Goal: Obtain resource: Obtain resource

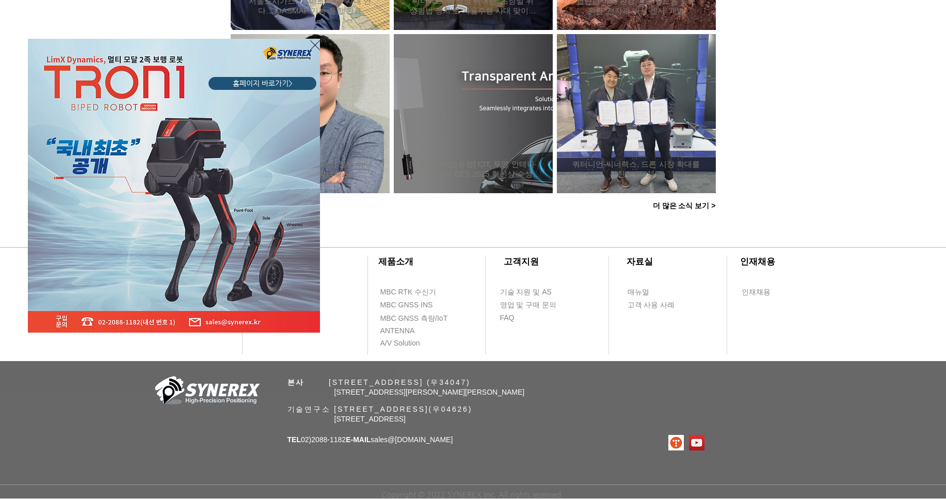
click at [640, 296] on div "LimX Dinamics" at bounding box center [473, 249] width 946 height 499
click at [637, 293] on div "LimX Dinamics" at bounding box center [473, 249] width 946 height 499
drag, startPoint x: 316, startPoint y: 46, endPoint x: 324, endPoint y: 52, distance: 9.7
click at [316, 46] on icon "사이트로 돌아가기" at bounding box center [315, 45] width 10 height 13
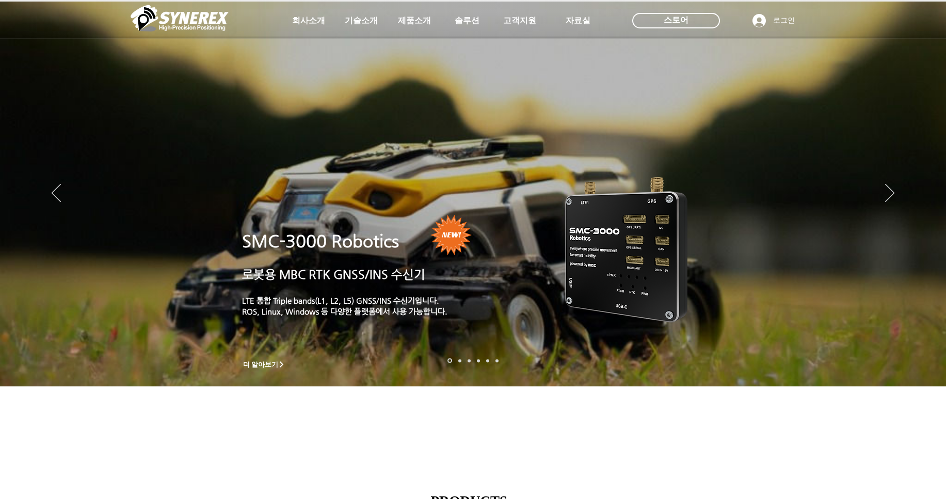
scroll to position [965, 0]
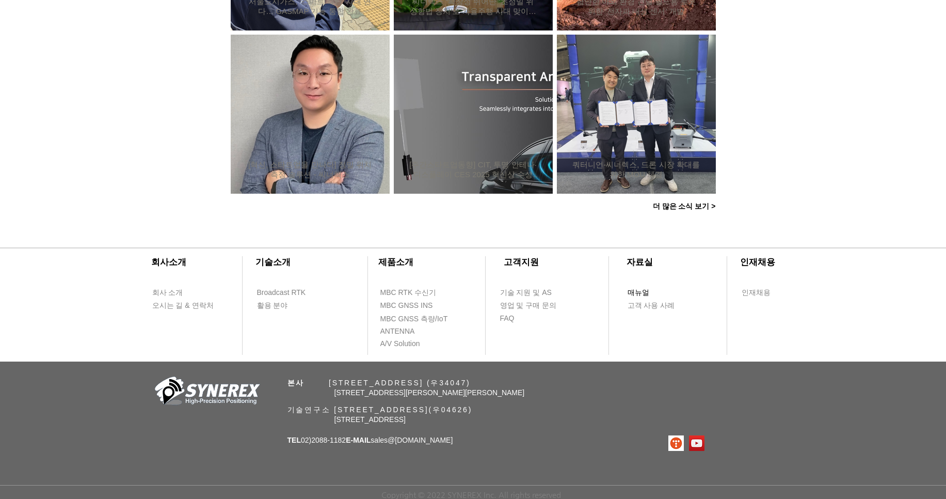
click at [634, 288] on span "매뉴얼" at bounding box center [639, 293] width 22 height 10
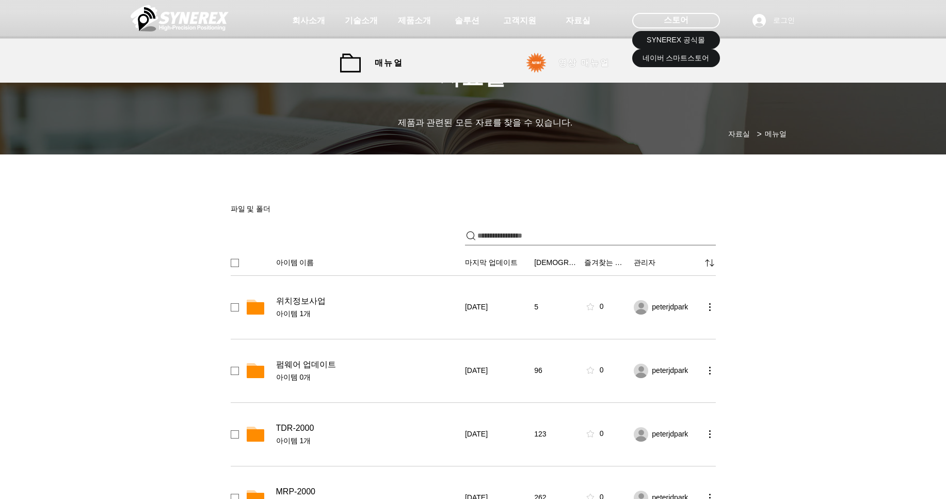
click at [557, 66] on span "영상 매뉴얼" at bounding box center [584, 63] width 77 height 21
click at [576, 72] on span "영상 매뉴얼" at bounding box center [584, 63] width 77 height 21
click at [540, 54] on link "영상 매뉴얼" at bounding box center [571, 63] width 103 height 21
click at [556, 66] on span "영상 매뉴얼" at bounding box center [584, 63] width 77 height 21
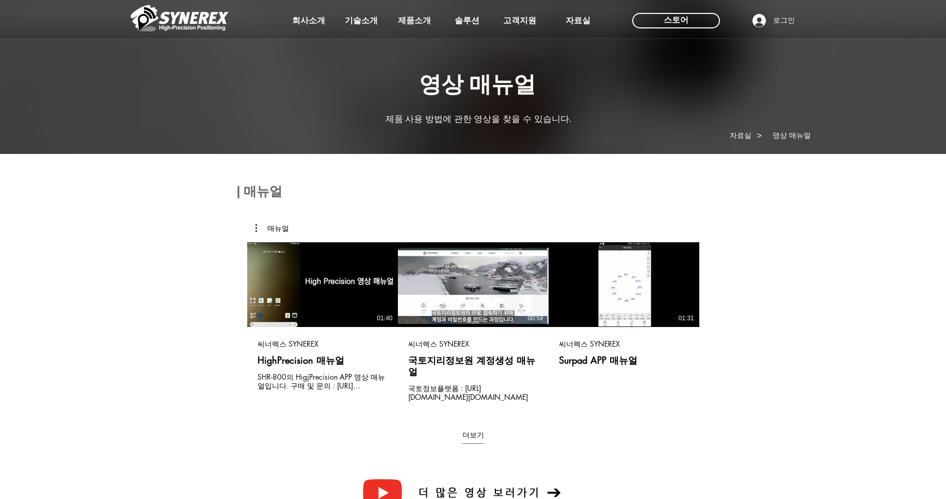
click at [596, 59] on div at bounding box center [473, 76] width 946 height 153
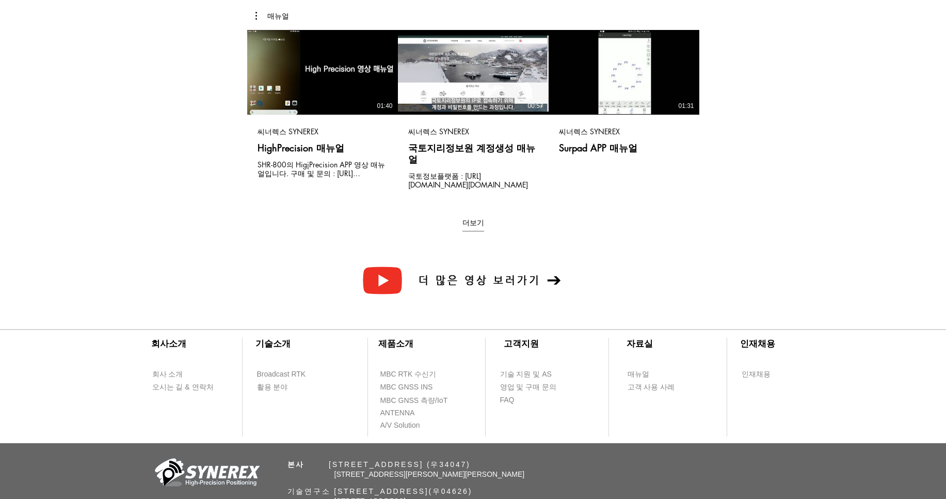
scroll to position [286, 0]
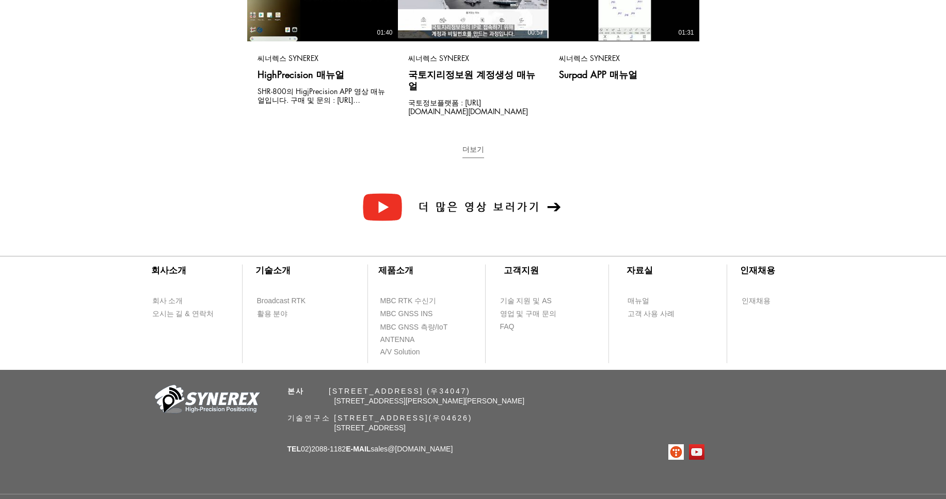
click at [478, 145] on button "더보기" at bounding box center [474, 152] width 22 height 14
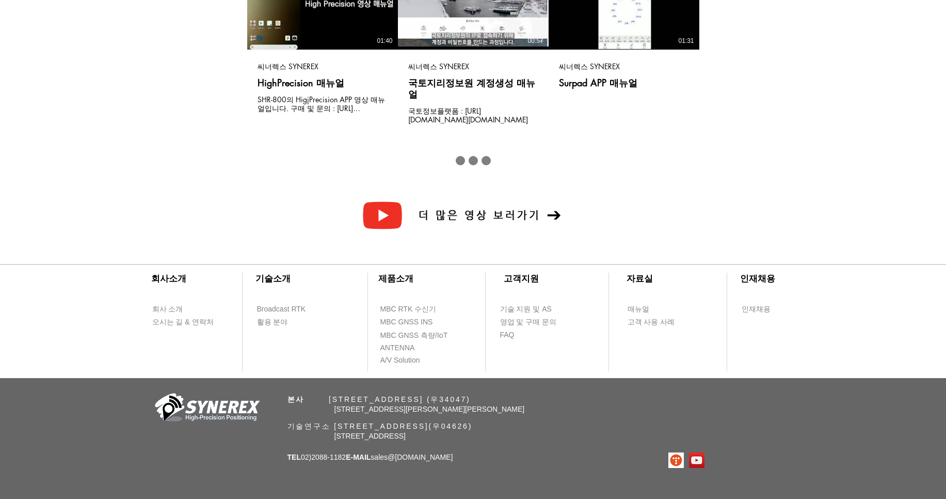
scroll to position [162, 0]
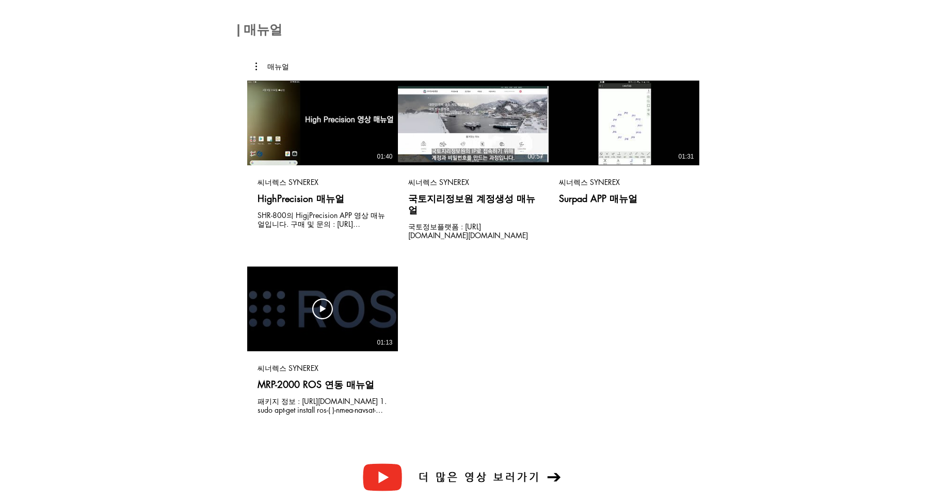
click at [338, 302] on div "동영상 보기 동영상 보기 01:13" at bounding box center [322, 308] width 151 height 85
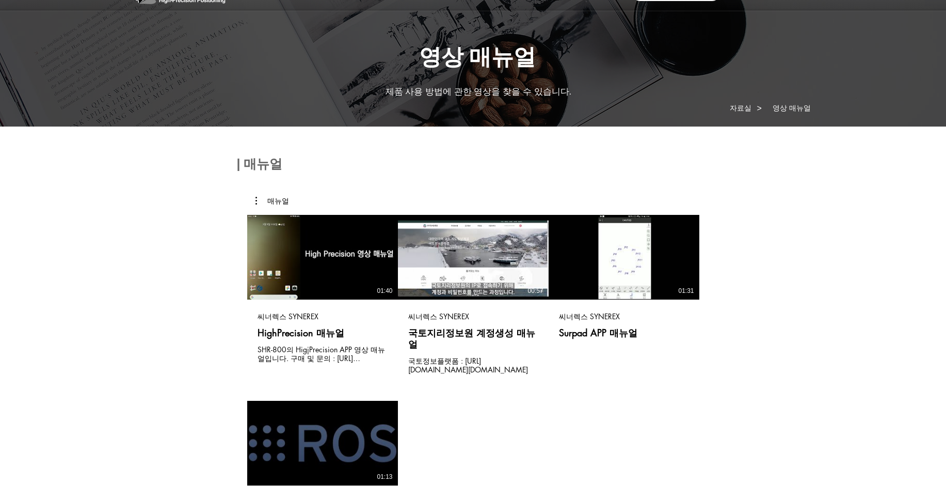
scroll to position [0, 0]
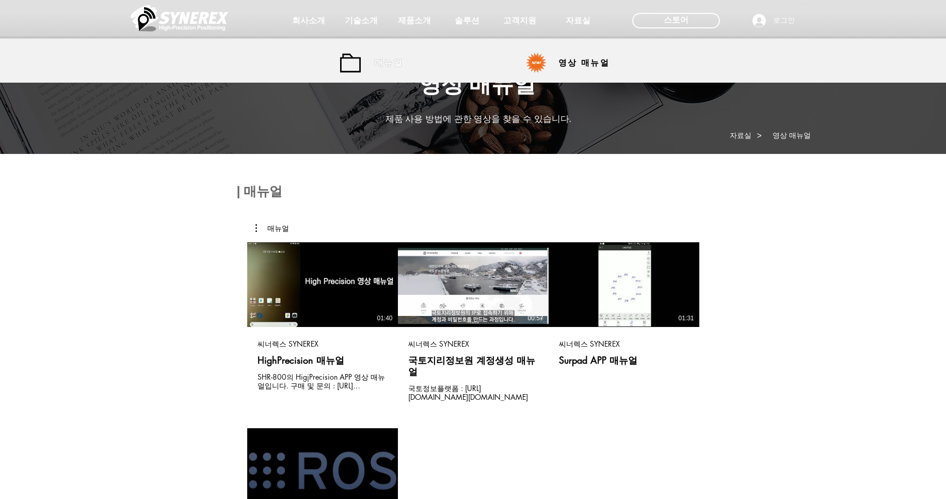
click at [398, 66] on span "매뉴얼" at bounding box center [389, 63] width 28 height 11
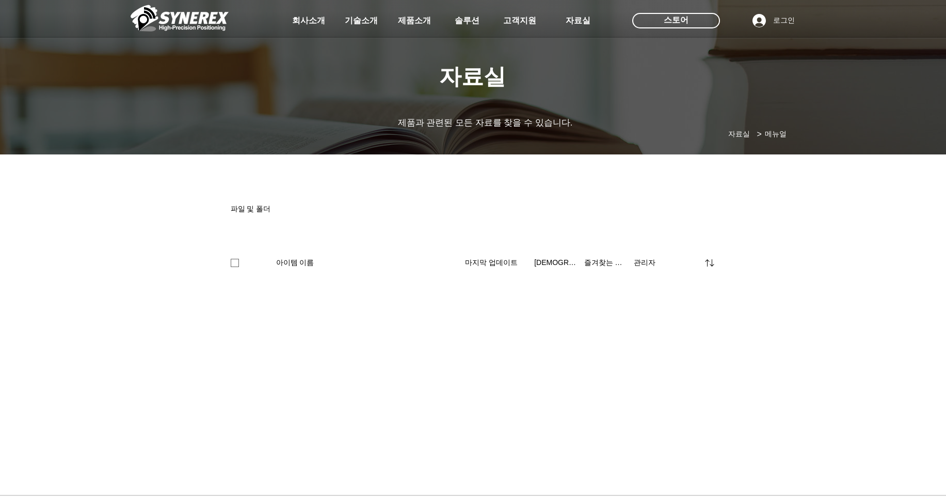
click at [562, 214] on div "파일 및 폴더" at bounding box center [471, 209] width 480 height 10
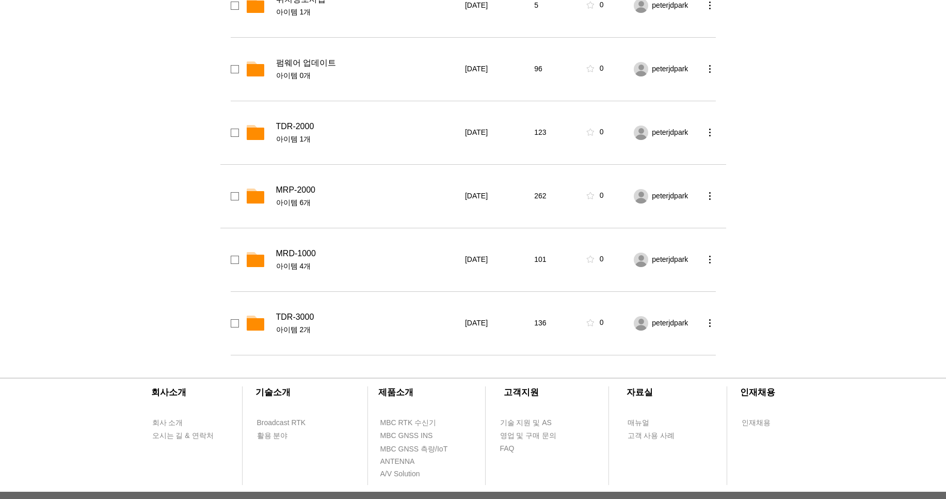
scroll to position [310, 0]
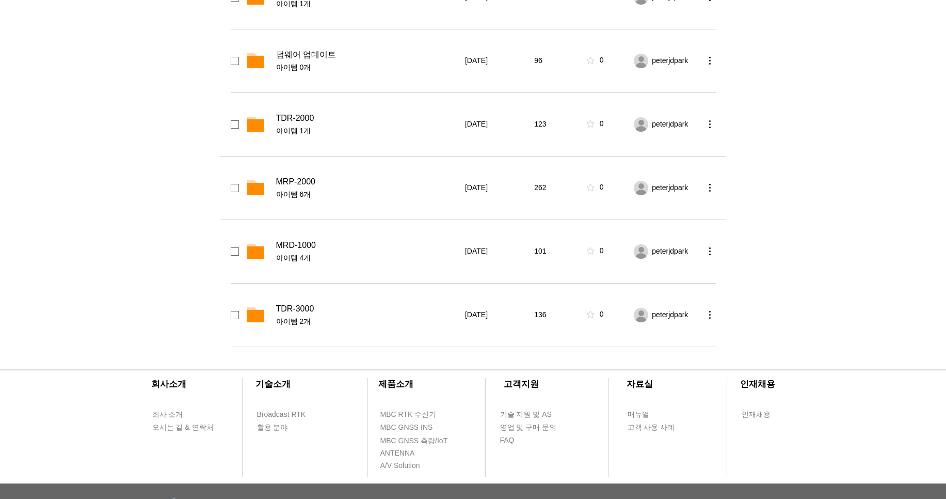
click at [306, 183] on span "MRP-2000" at bounding box center [295, 182] width 39 height 10
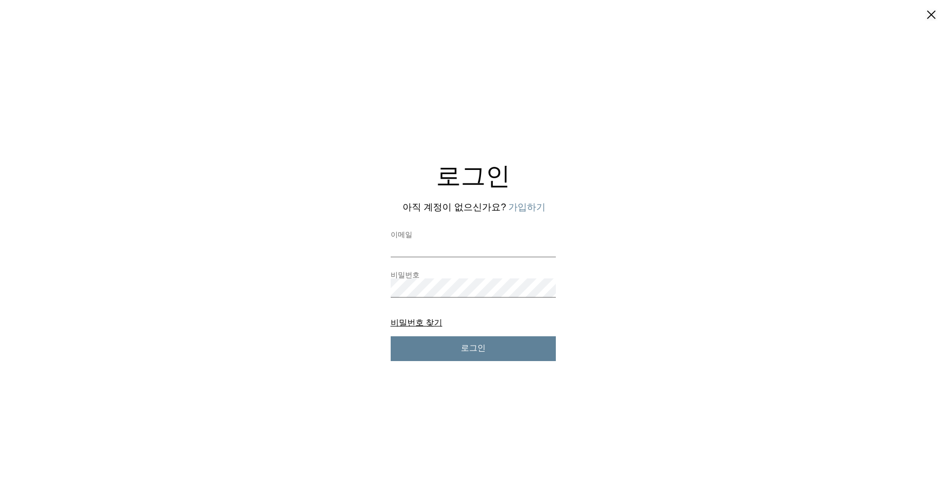
scroll to position [0, 0]
click at [468, 250] on input "이메일" at bounding box center [473, 247] width 165 height 19
type input "**********"
click at [391, 336] on button "로그인" at bounding box center [473, 348] width 165 height 25
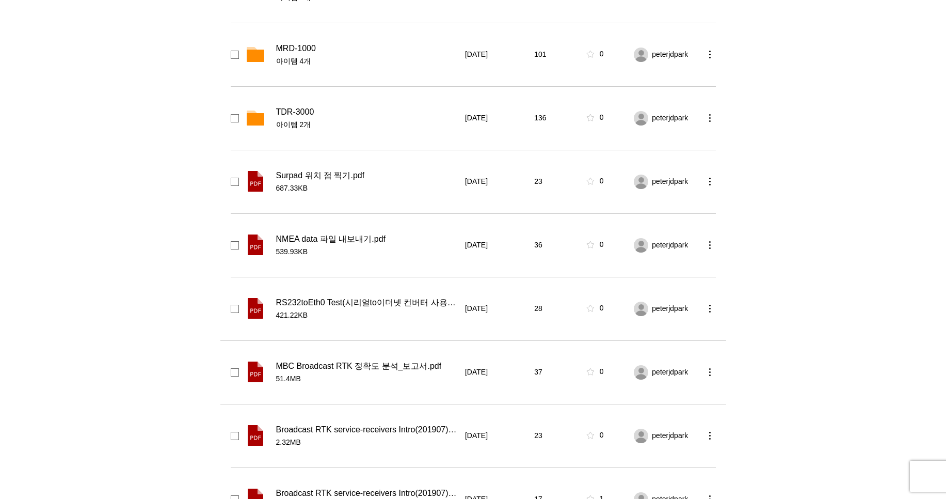
scroll to position [498, 0]
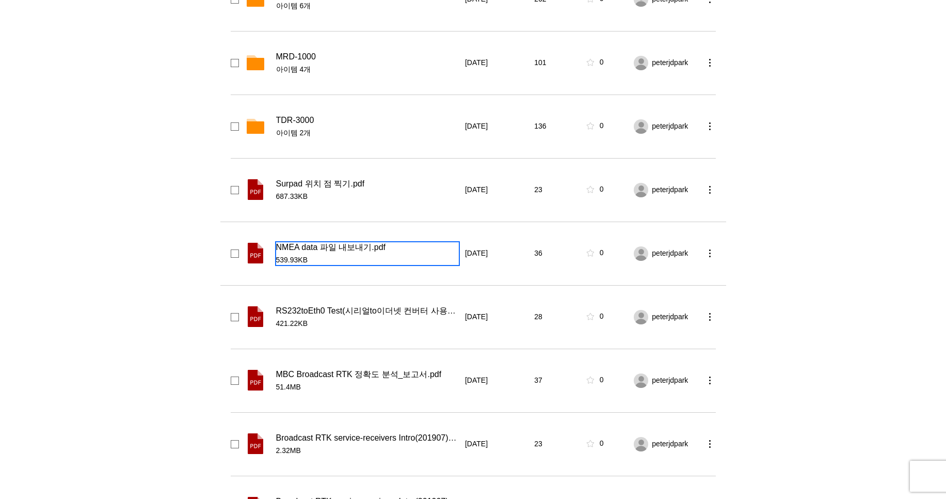
click at [362, 252] on span "NMEA data 파일 내보내기.pdf" at bounding box center [331, 247] width 110 height 10
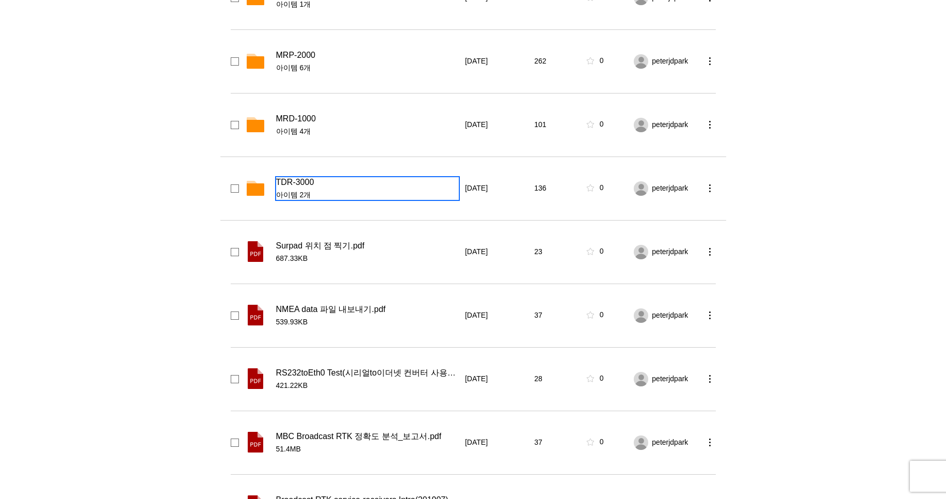
click at [314, 187] on div "TDR-3000" at bounding box center [367, 182] width 183 height 10
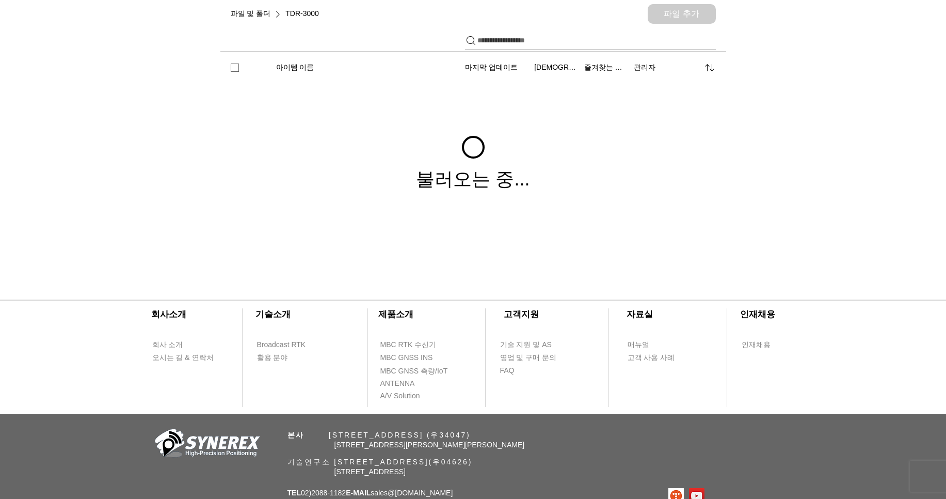
scroll to position [191, 0]
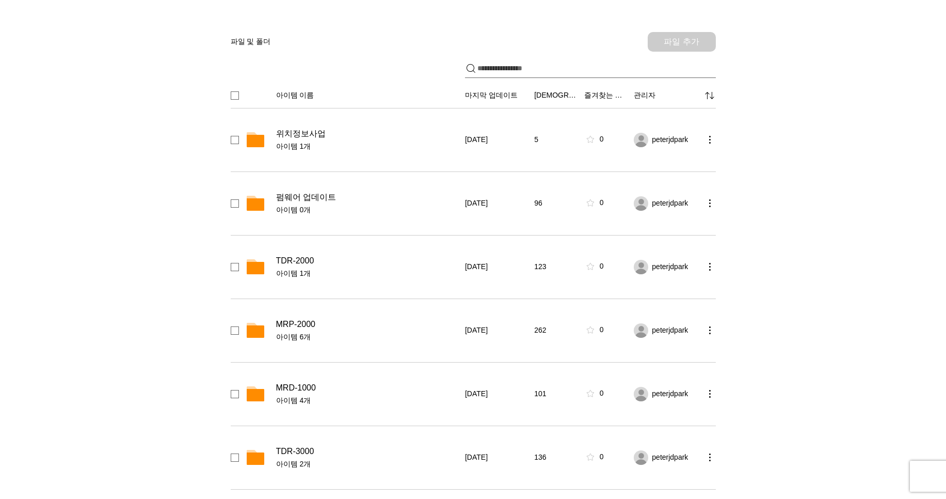
scroll to position [248, 0]
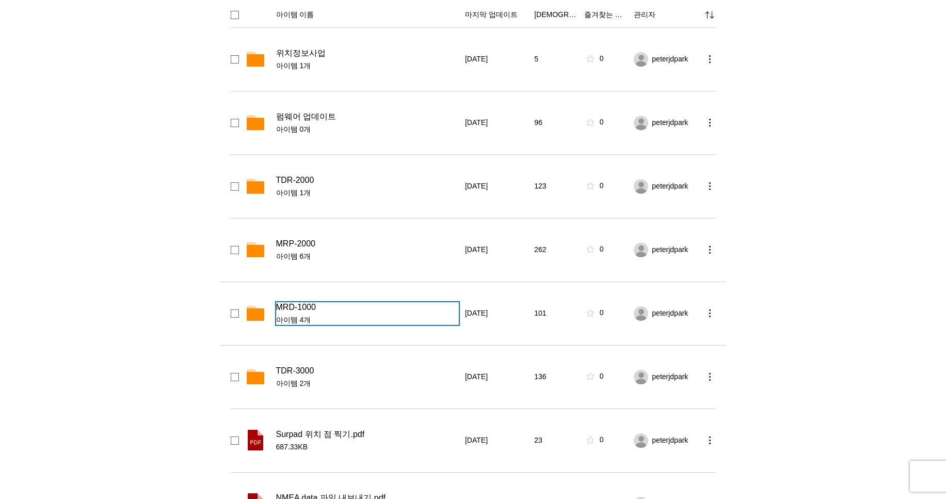
click at [292, 307] on span "MRD-1000" at bounding box center [296, 307] width 40 height 10
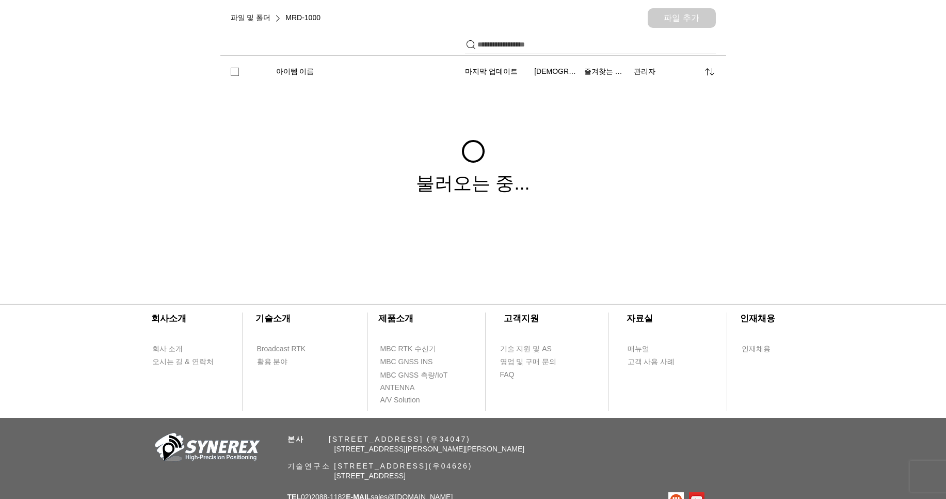
scroll to position [191, 0]
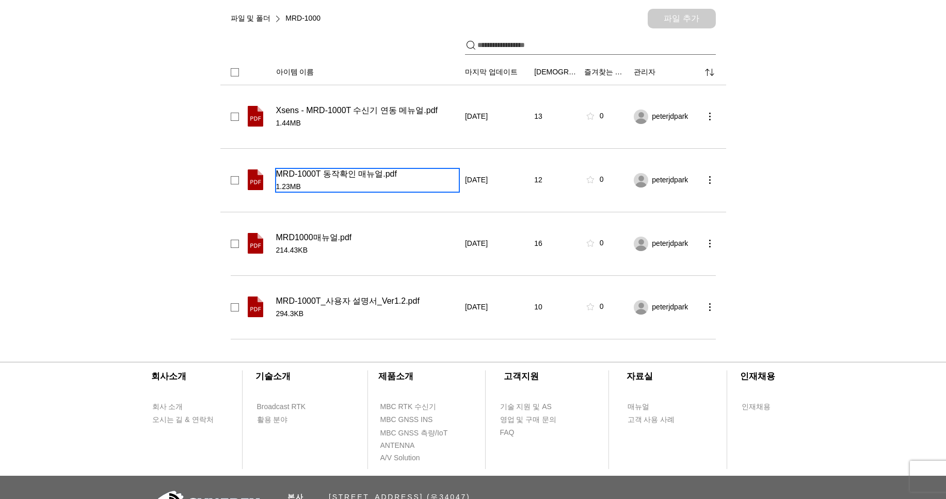
click at [379, 179] on span "MRD-1000T 동작확인 매뉴얼.pdf" at bounding box center [336, 174] width 121 height 10
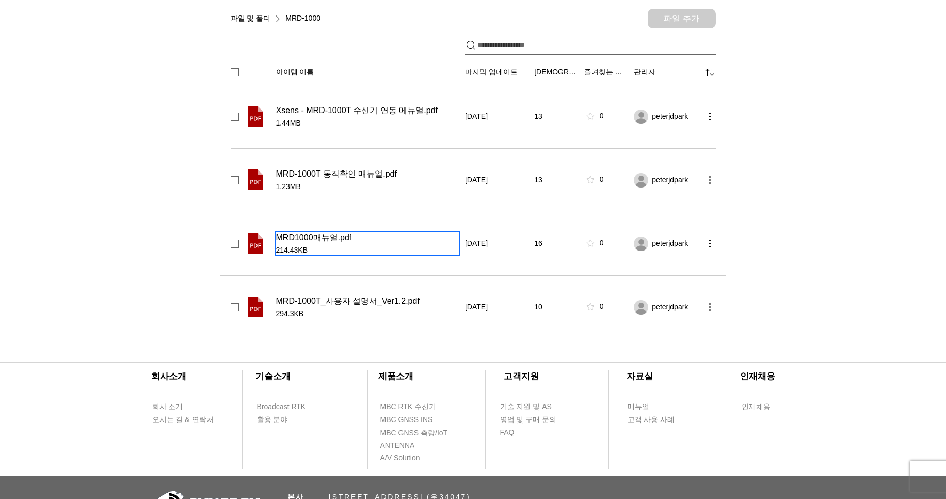
click at [298, 242] on span "MRD1000매뉴얼.pdf" at bounding box center [314, 237] width 76 height 10
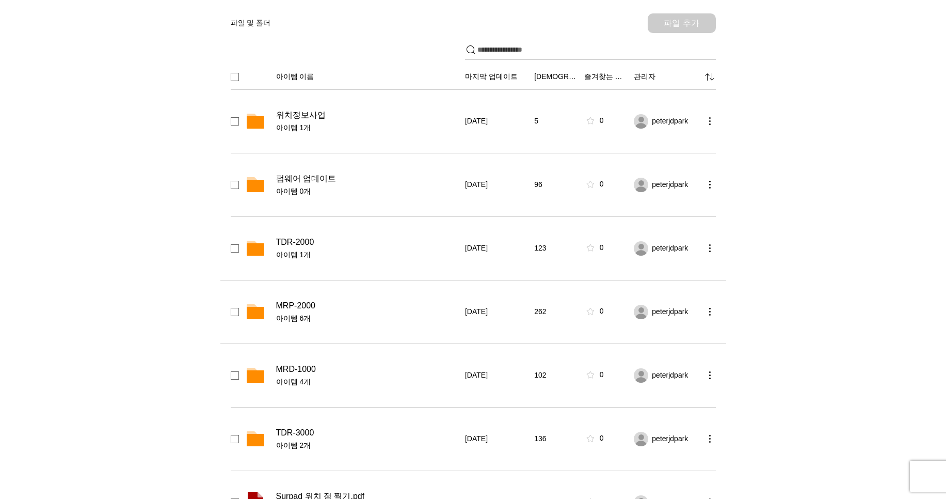
scroll to position [248, 0]
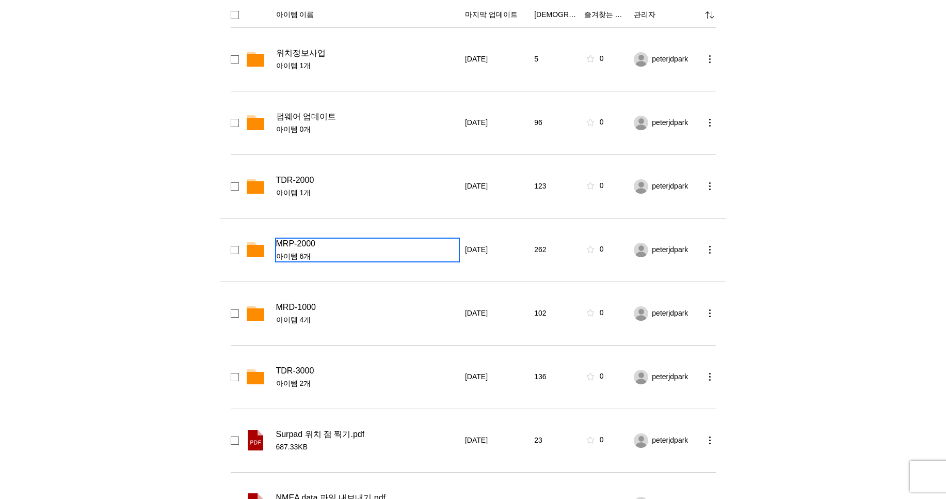
click at [294, 242] on span "MRP-2000" at bounding box center [295, 244] width 39 height 10
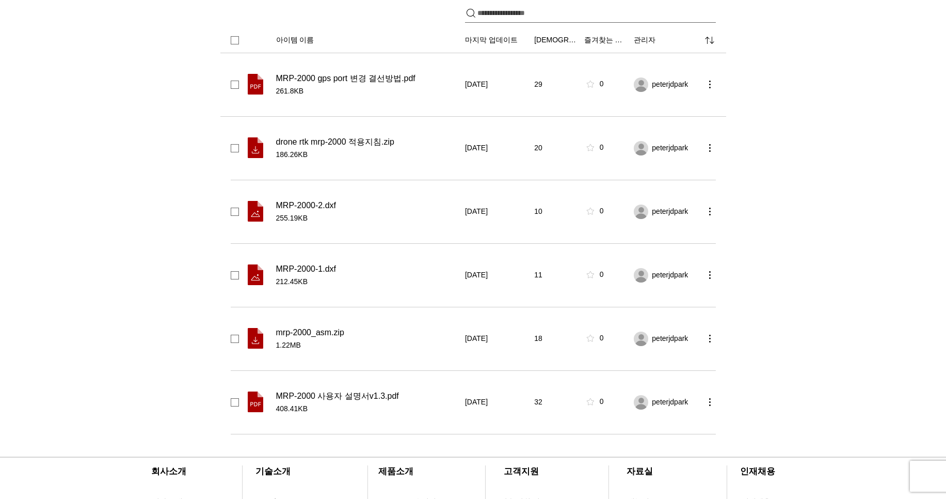
scroll to position [252, 0]
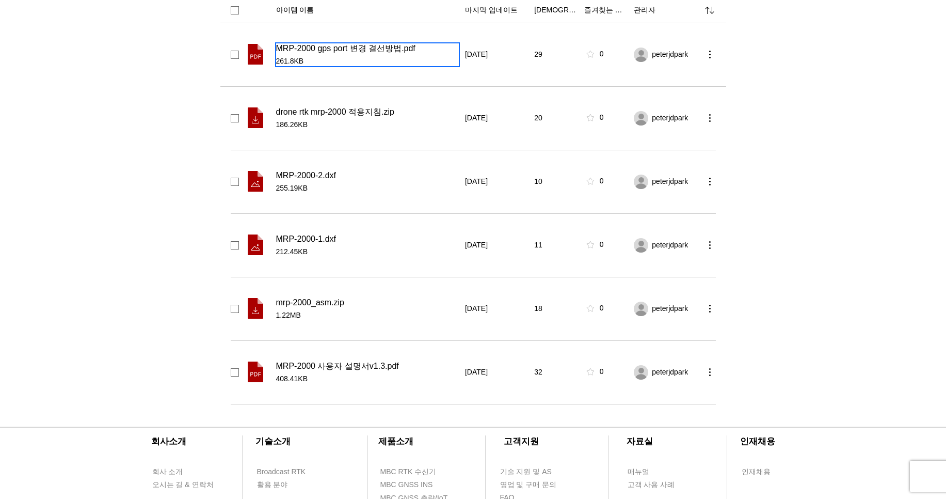
click at [388, 54] on span "MRP-2000 gps port 변경 결선방법.pdf" at bounding box center [345, 48] width 139 height 10
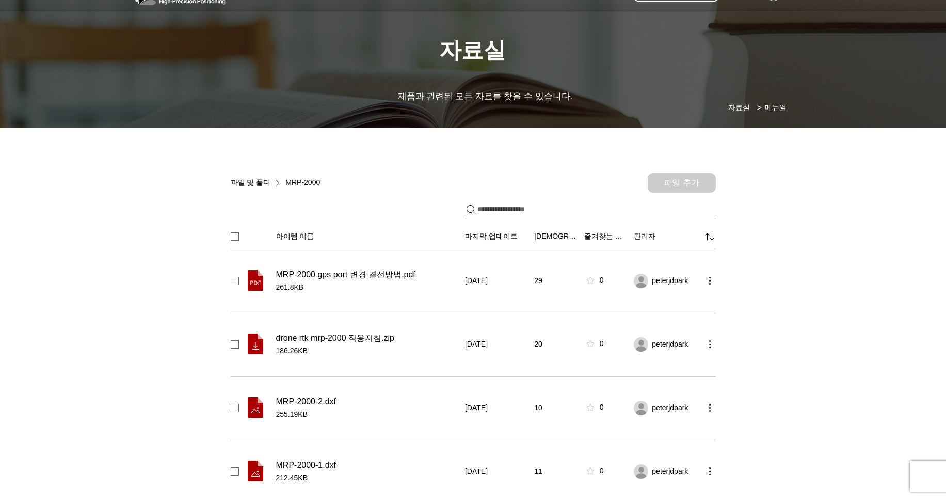
scroll to position [5, 0]
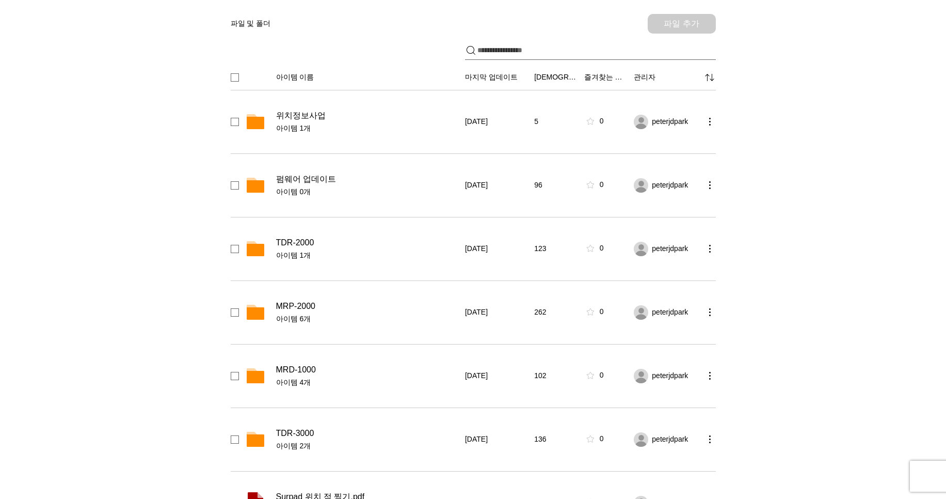
scroll to position [186, 0]
click at [305, 246] on span "TDR-2000" at bounding box center [295, 242] width 38 height 10
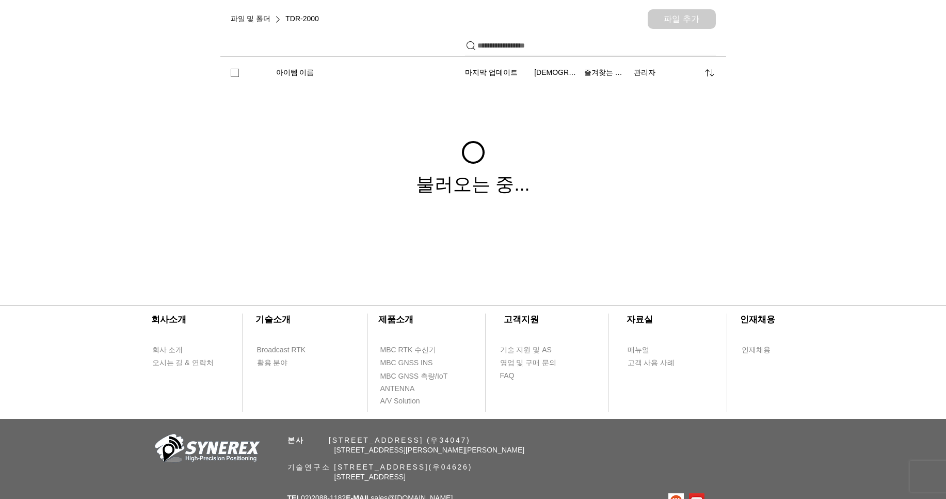
scroll to position [191, 0]
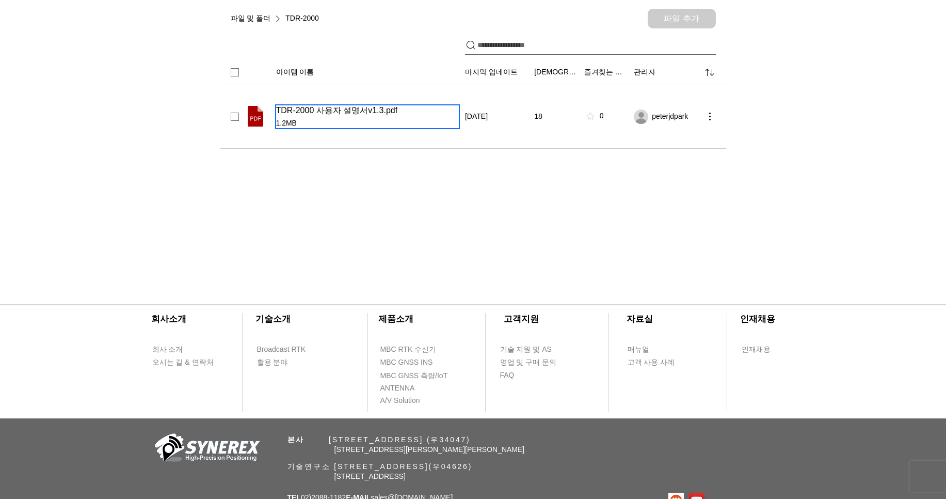
click at [320, 116] on span "TDR-2000 사용자 설명서v1.3.pdf" at bounding box center [337, 110] width 122 height 10
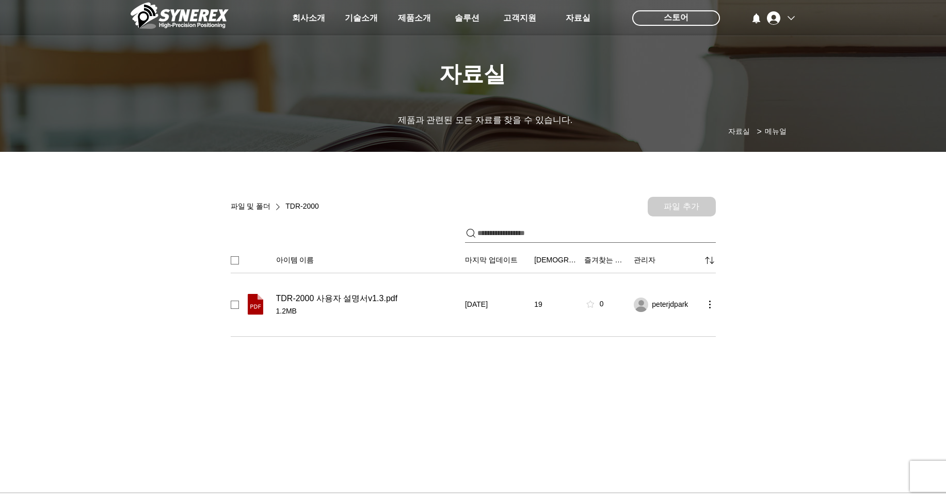
scroll to position [0, 0]
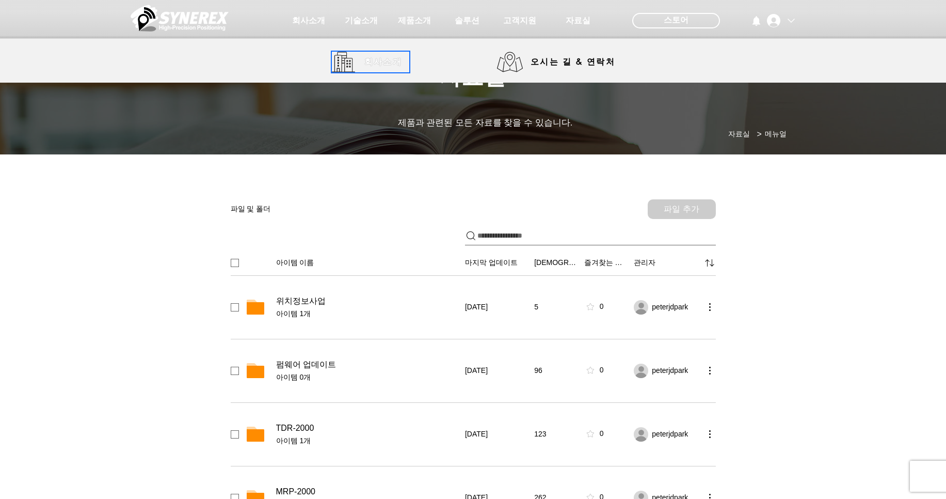
click at [372, 62] on span "회사소개" at bounding box center [384, 62] width 38 height 11
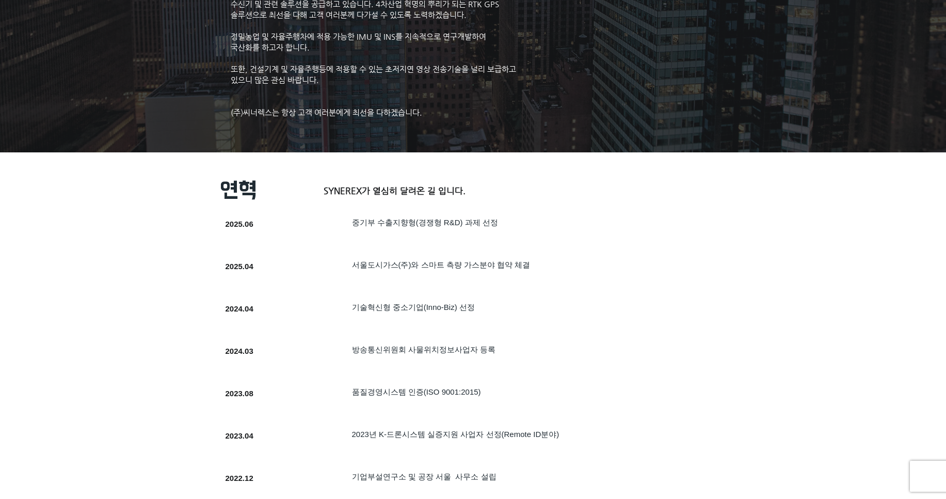
scroll to position [154, 0]
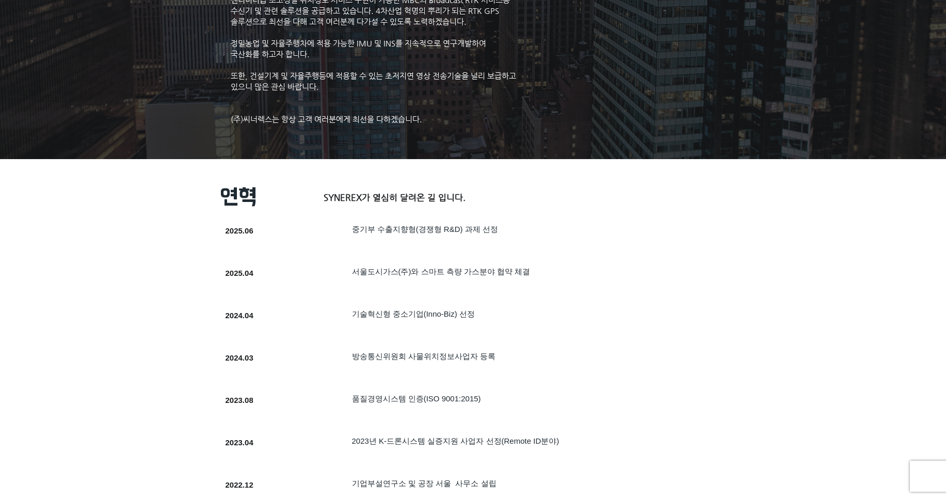
drag, startPoint x: 470, startPoint y: 219, endPoint x: 262, endPoint y: 219, distance: 208.1
click at [262, 219] on div at bounding box center [452, 237] width 475 height 39
click at [358, 220] on div at bounding box center [452, 237] width 475 height 39
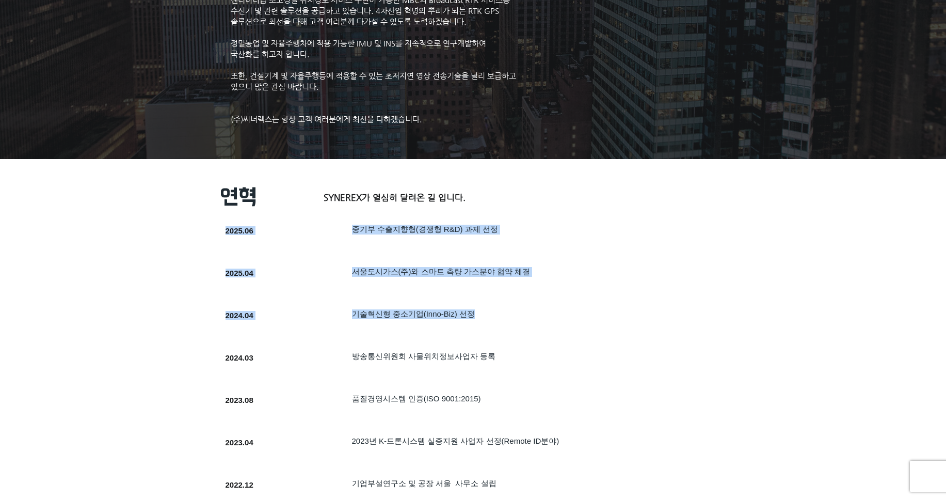
drag, startPoint x: 226, startPoint y: 230, endPoint x: 514, endPoint y: 362, distance: 317.4
click at [515, 362] on div at bounding box center [452, 364] width 475 height 39
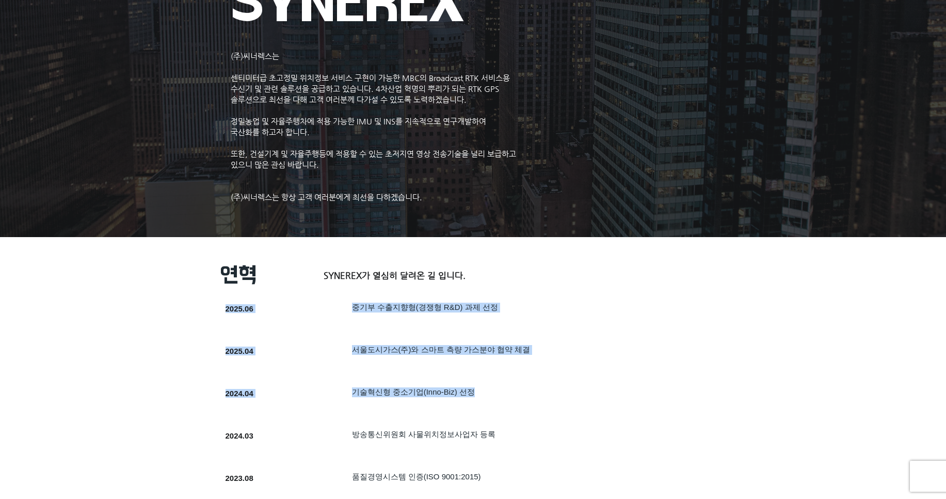
scroll to position [0, 0]
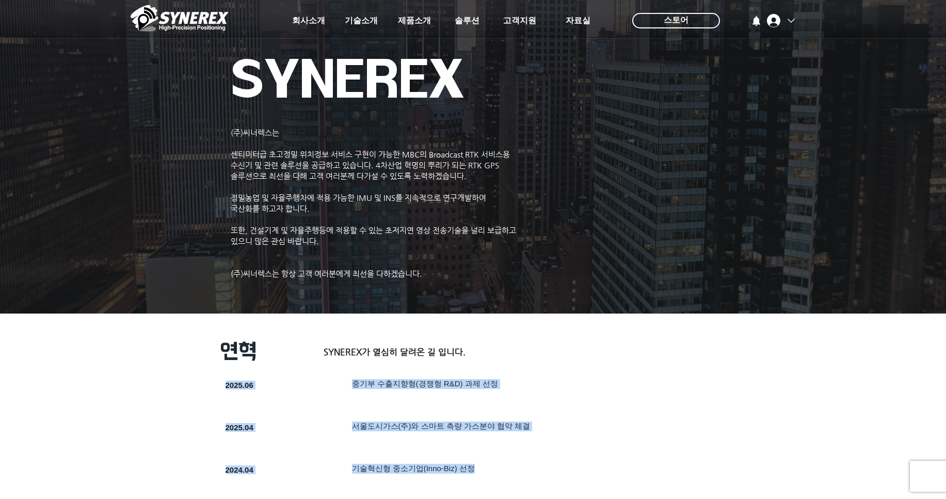
click at [557, 230] on img "main content" at bounding box center [473, 153] width 946 height 321
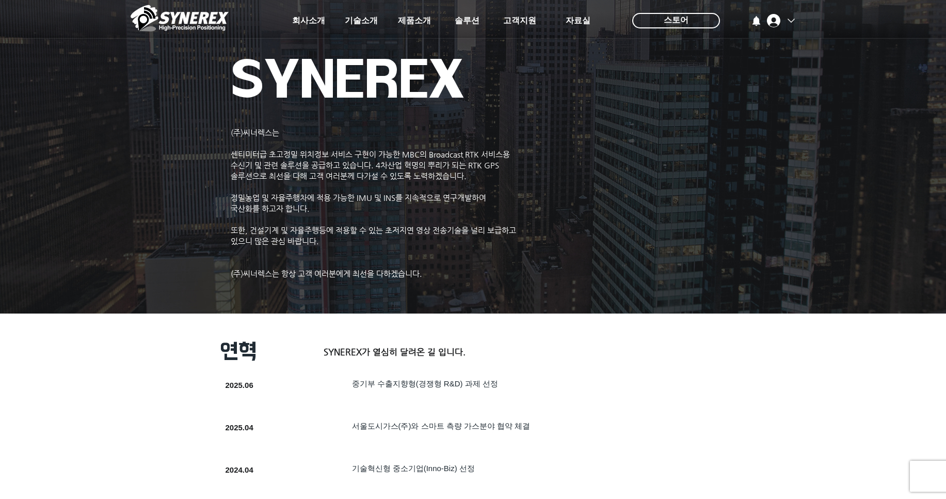
click at [468, 252] on p "​" at bounding box center [378, 251] width 294 height 11
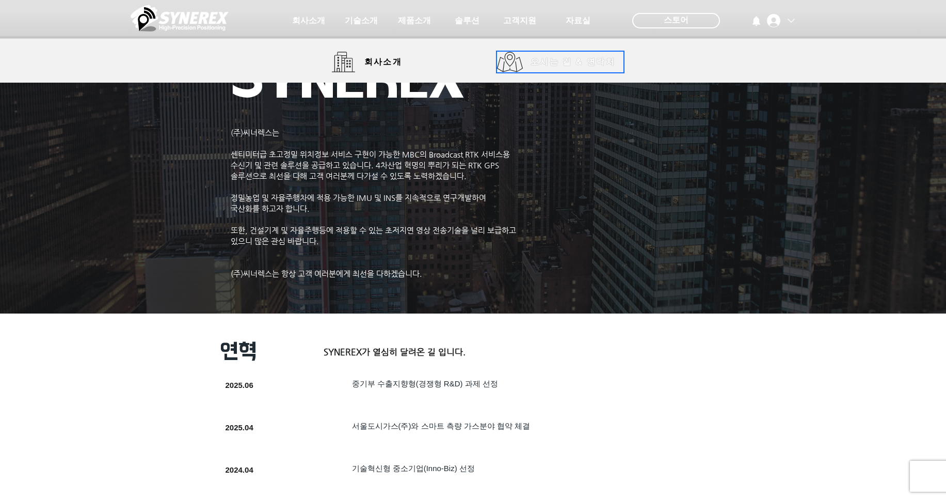
click at [521, 60] on link "오시는 길 & 연락처" at bounding box center [560, 62] width 126 height 21
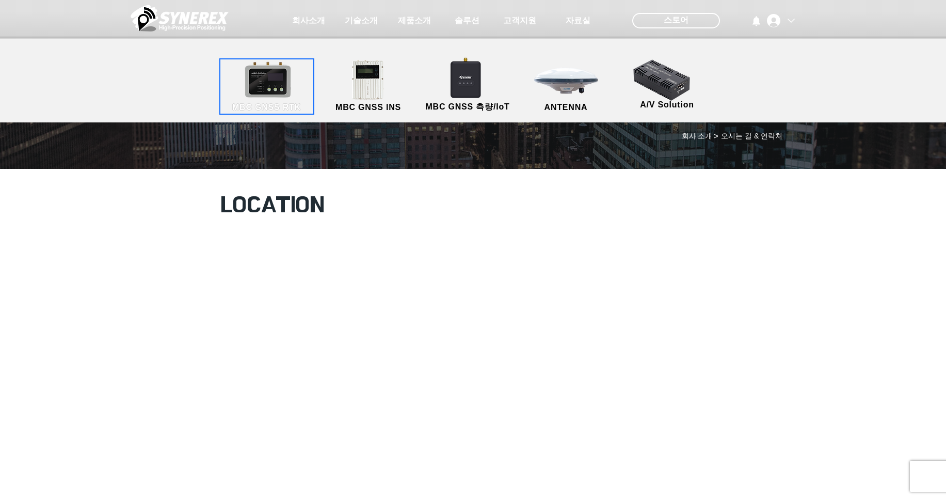
click at [293, 89] on link "MBC GNSS RTK" at bounding box center [266, 86] width 93 height 54
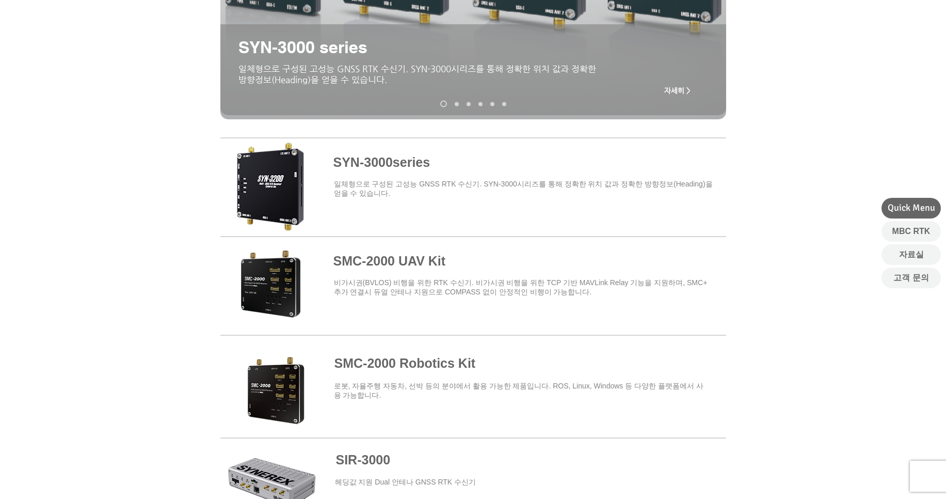
scroll to position [434, 0]
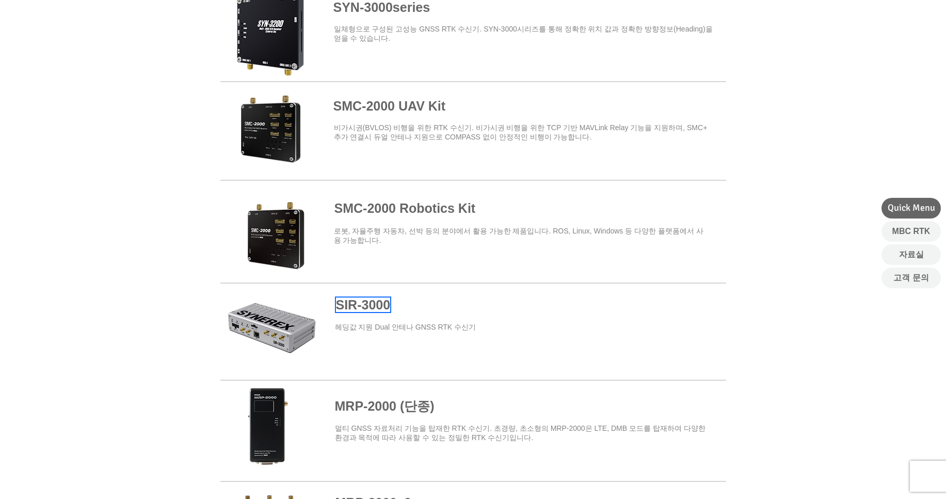
click at [351, 302] on span "SIR-3000" at bounding box center [363, 304] width 55 height 14
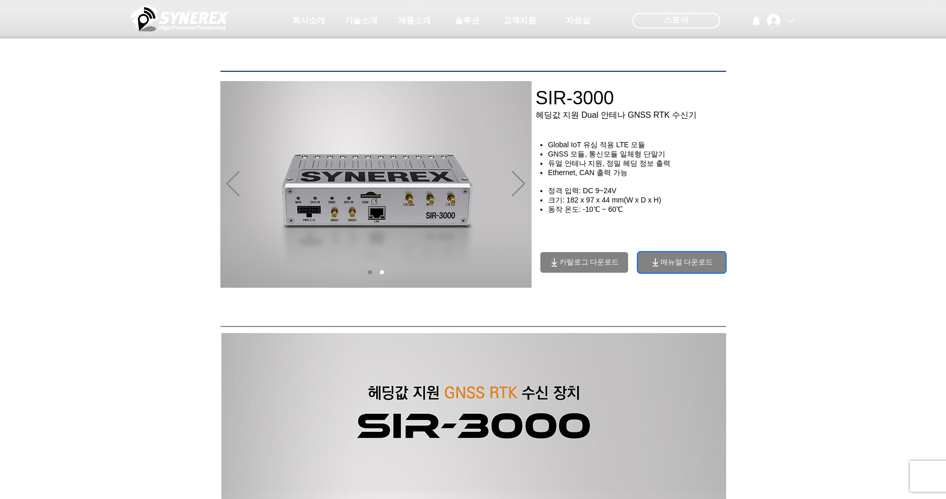
click at [685, 266] on span "매뉴얼 다운로드" at bounding box center [687, 262] width 53 height 9
click at [591, 259] on span "카탈로그 다운로드" at bounding box center [590, 262] width 60 height 9
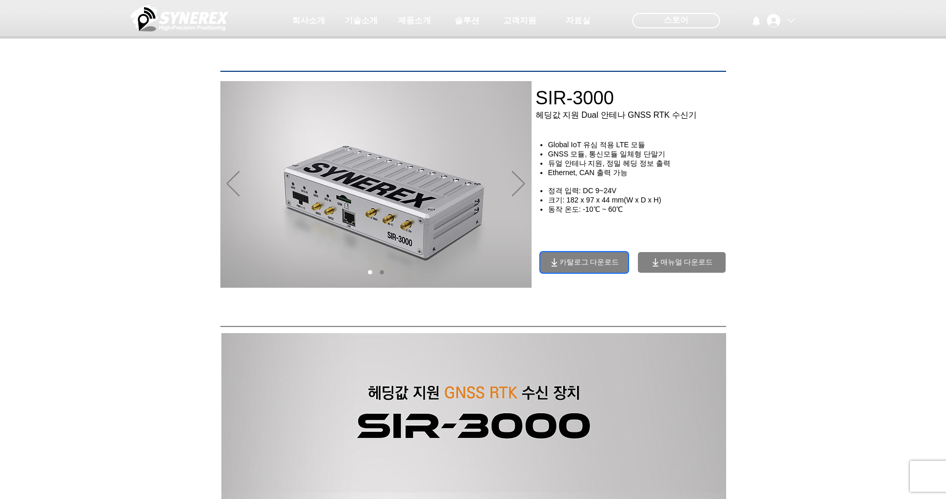
click at [593, 264] on span "카탈로그 다운로드" at bounding box center [590, 262] width 60 height 9
click at [593, 265] on span "카탈로그 다운로드" at bounding box center [590, 262] width 60 height 9
click at [511, 188] on img "슬라이드쇼" at bounding box center [375, 184] width 311 height 207
click at [519, 186] on icon "다음" at bounding box center [518, 183] width 13 height 25
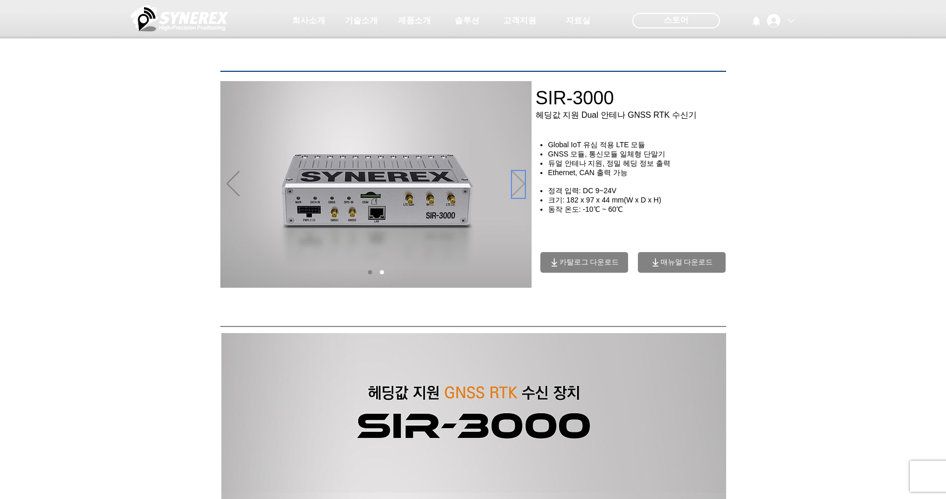
click at [522, 183] on icon "다음" at bounding box center [518, 183] width 13 height 25
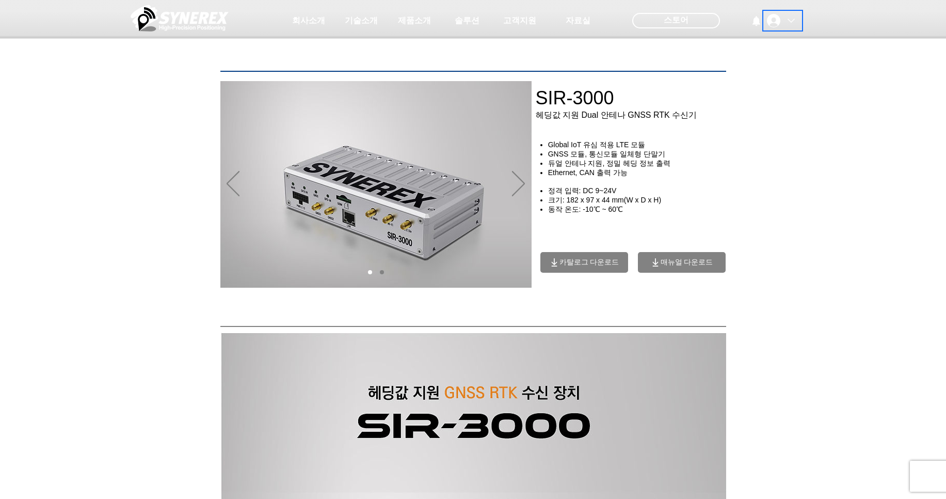
click at [786, 20] on div "정영훈 계정" at bounding box center [791, 20] width 14 height 7
